Goal: Task Accomplishment & Management: Manage account settings

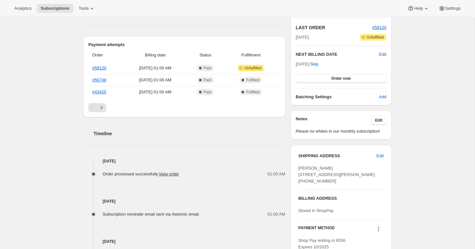
scroll to position [183, 0]
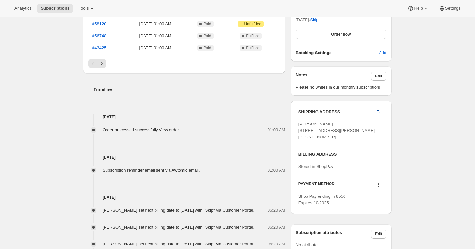
click at [380, 115] on span "Edit" at bounding box center [380, 112] width 7 height 6
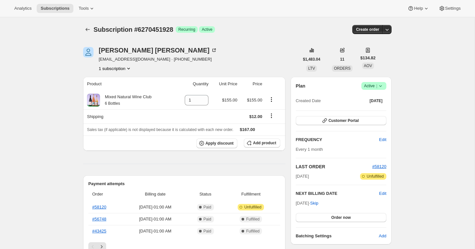
select select "CO"
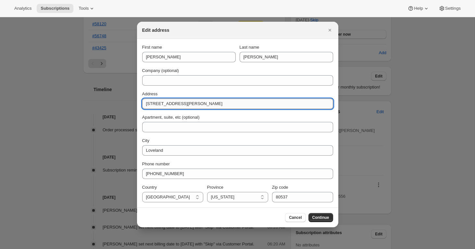
click at [160, 106] on input "1717 Diana Drive" at bounding box center [237, 104] width 191 height 10
paste input "5423 nw 26th place gainesville, fl, 32606"
drag, startPoint x: 241, startPoint y: 102, endPoint x: 218, endPoint y: 103, distance: 23.1
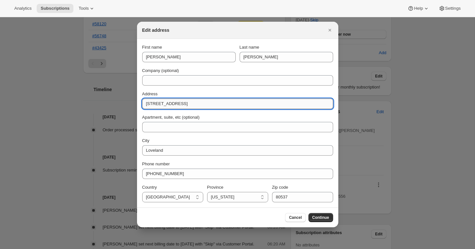
click at [218, 103] on input "5423 nw 26th place gainesville, fl, 32606" at bounding box center [237, 104] width 191 height 10
type input "5423 nw 26th place gainesville, fl,"
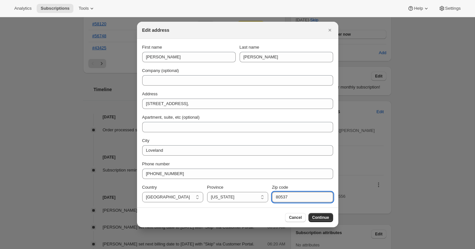
click at [281, 197] on input "80537" at bounding box center [302, 197] width 61 height 10
paste input "32606"
type input "32606"
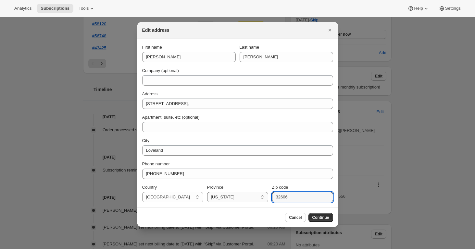
click at [227, 199] on select "Hawaii Alaska California Arizona Colorado Idaho Minnesota Missouri Montana Nebr…" at bounding box center [237, 197] width 61 height 10
select select "FL"
click at [207, 192] on select "Hawaii Alaska California Arizona Colorado Idaho Minnesota Missouri Montana Nebr…" at bounding box center [237, 197] width 61 height 10
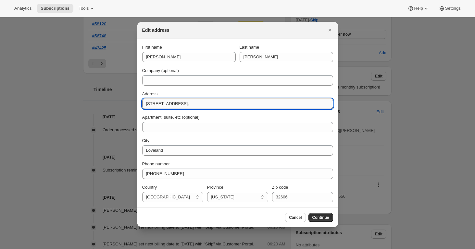
click at [218, 105] on input "5423 nw 26th place gainesville, fl," at bounding box center [237, 104] width 191 height 10
type input "5423 nw 26th place"
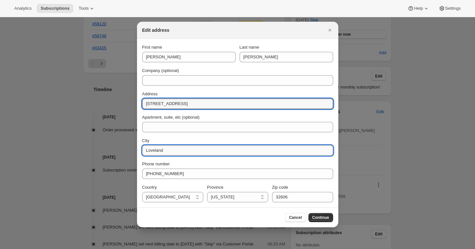
click at [157, 151] on input "Loveland" at bounding box center [237, 150] width 191 height 10
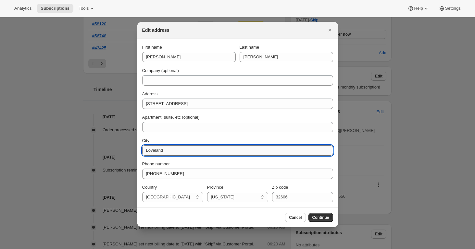
click at [157, 151] on input "Loveland" at bounding box center [237, 150] width 191 height 10
paste input "gainesville,"
type input "Gainesville"
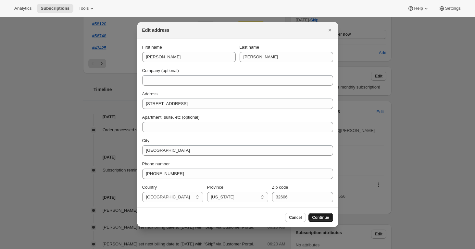
click at [321, 220] on button "Continue" at bounding box center [320, 217] width 25 height 9
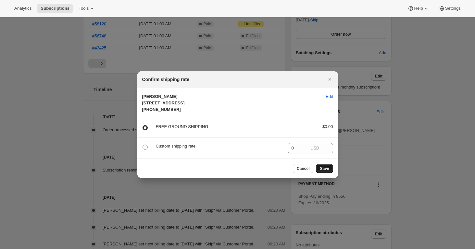
click at [324, 172] on button "Save" at bounding box center [324, 168] width 17 height 9
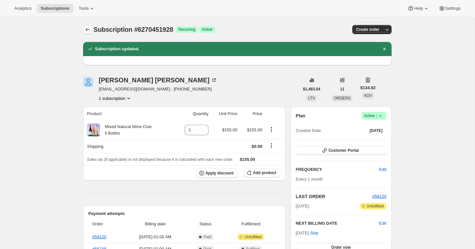
click at [86, 30] on icon "Subscriptions" at bounding box center [88, 29] width 4 height 3
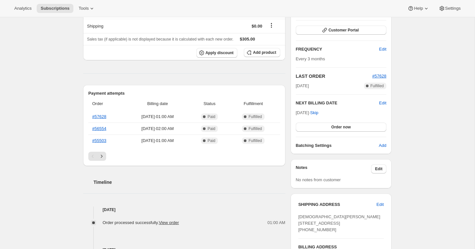
scroll to position [100, 0]
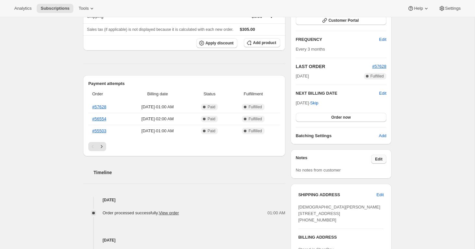
click at [379, 160] on span "Edit" at bounding box center [378, 159] width 7 height 5
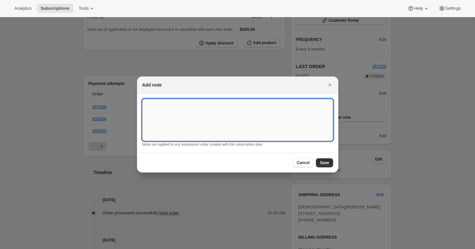
click at [195, 107] on textarea ":rc1:" at bounding box center [237, 120] width 191 height 42
